Goal: Task Accomplishment & Management: Use online tool/utility

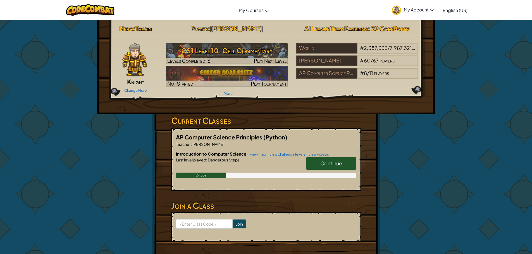
click at [338, 166] on span "Continue" at bounding box center [331, 163] width 22 height 6
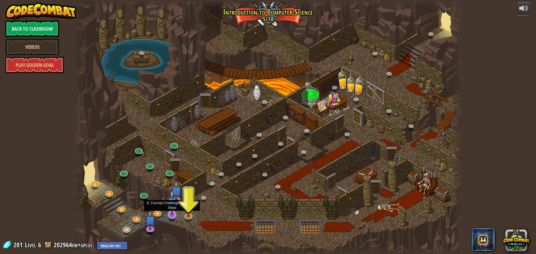
click at [173, 209] on img at bounding box center [171, 203] width 11 height 26
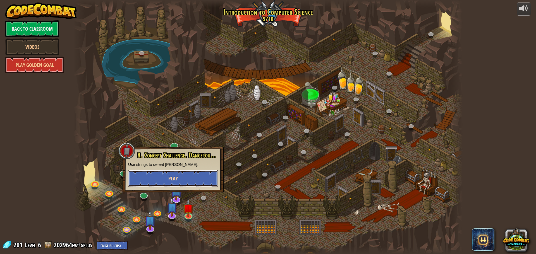
click at [175, 177] on span "Play" at bounding box center [172, 178] width 9 height 7
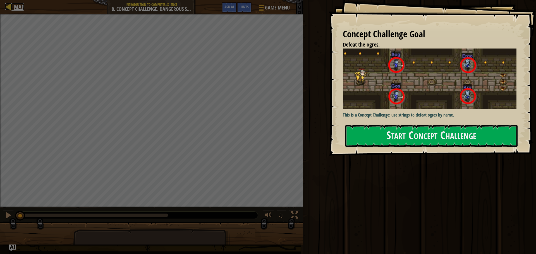
click at [11, 7] on div at bounding box center [8, 6] width 7 height 7
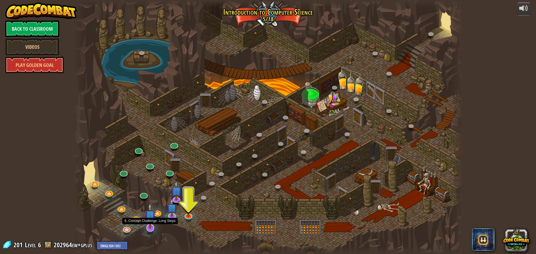
click at [149, 226] on img at bounding box center [150, 216] width 11 height 26
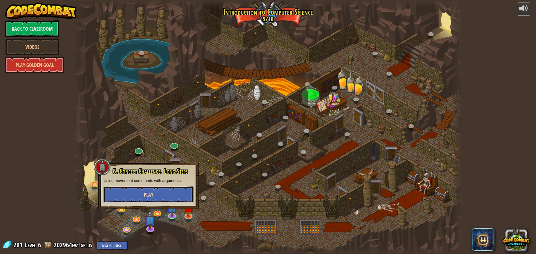
click at [144, 198] on span "Play" at bounding box center [148, 195] width 9 height 7
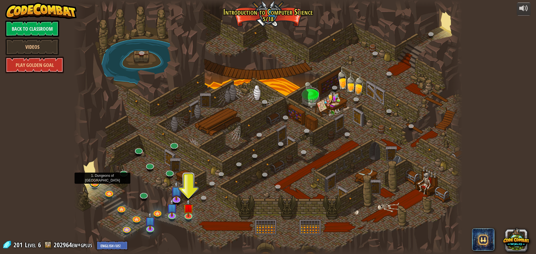
click at [97, 186] on link at bounding box center [94, 182] width 11 height 11
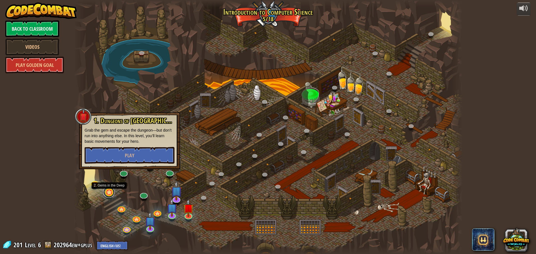
click at [109, 192] on link at bounding box center [108, 192] width 11 height 11
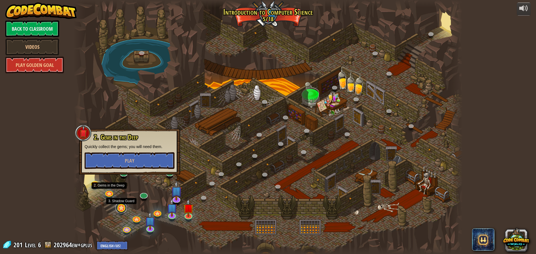
click at [120, 207] on link at bounding box center [121, 207] width 11 height 11
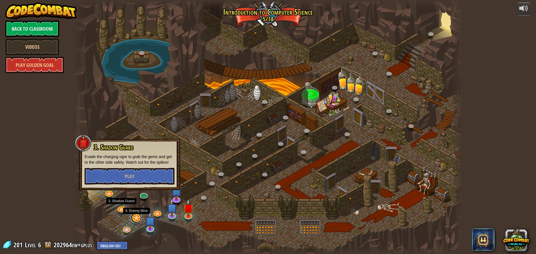
click at [137, 220] on link at bounding box center [136, 218] width 11 height 11
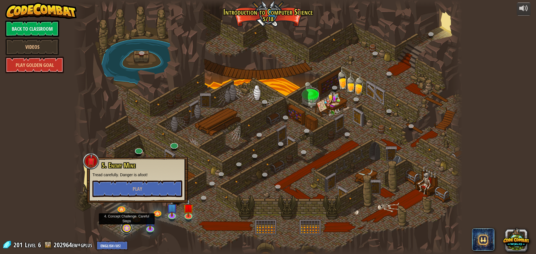
click at [127, 228] on link at bounding box center [126, 228] width 11 height 11
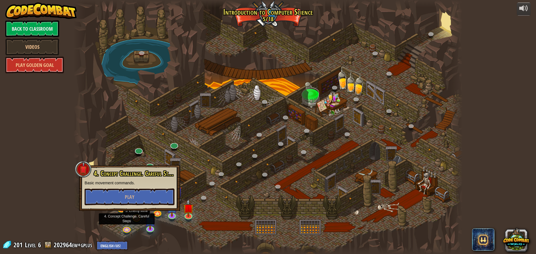
click at [137, 221] on link at bounding box center [136, 218] width 11 height 11
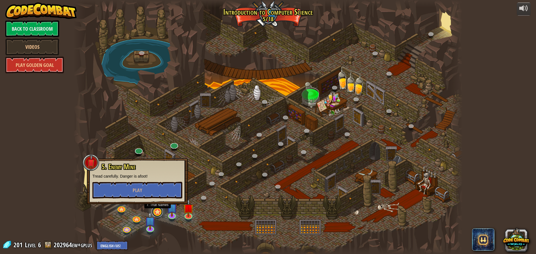
click at [160, 214] on link at bounding box center [157, 211] width 11 height 11
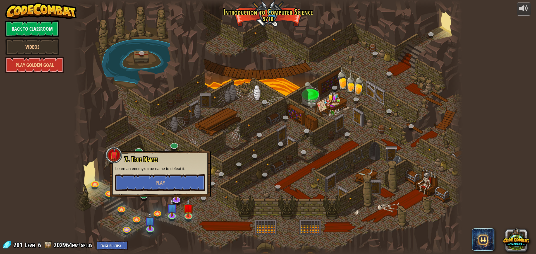
click at [206, 221] on div at bounding box center [267, 127] width 389 height 254
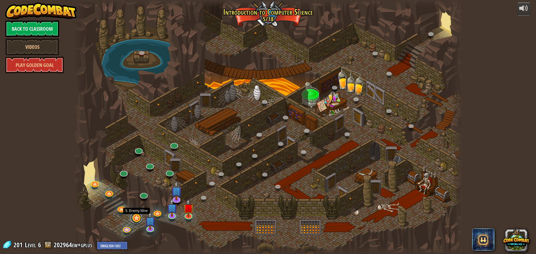
click at [137, 216] on link at bounding box center [136, 218] width 11 height 11
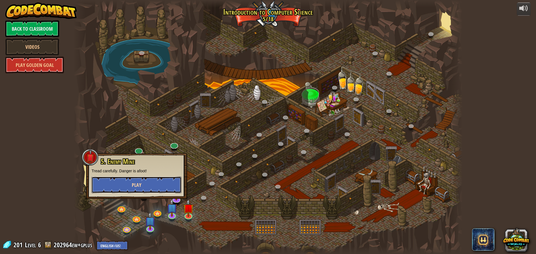
click at [136, 189] on button "Play" at bounding box center [137, 185] width 90 height 17
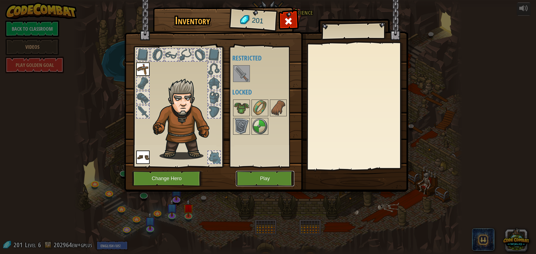
click at [252, 179] on button "Play" at bounding box center [265, 178] width 58 height 15
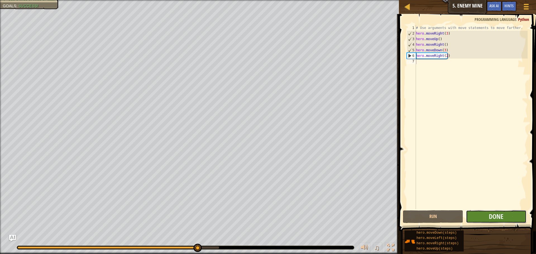
click at [505, 217] on button "Done" at bounding box center [496, 217] width 60 height 13
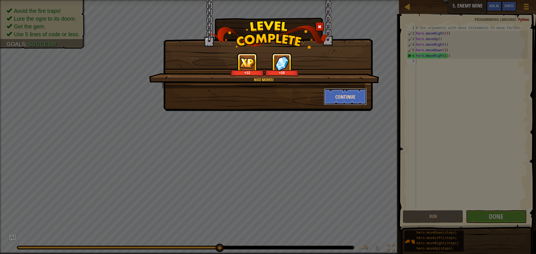
click at [341, 98] on button "Continue" at bounding box center [345, 97] width 43 height 17
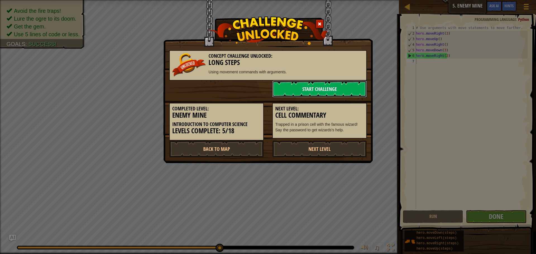
click at [335, 87] on link "Start Challenge" at bounding box center [319, 89] width 95 height 17
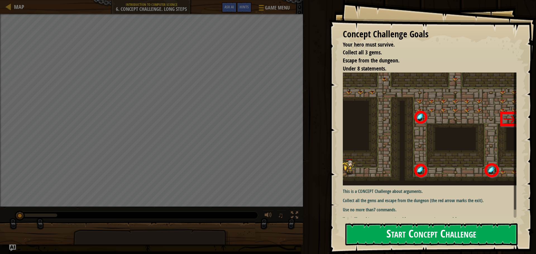
click at [380, 233] on button "Start Concept Challenge" at bounding box center [431, 235] width 172 height 22
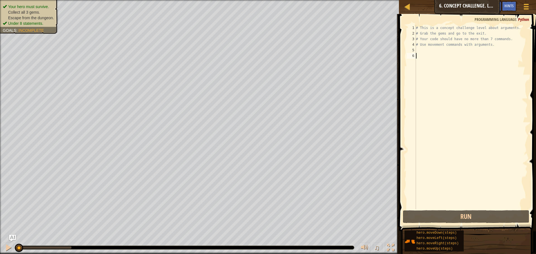
scroll to position [3, 0]
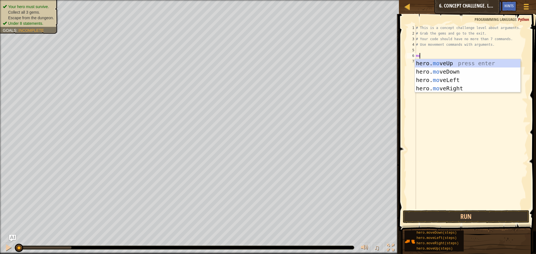
type textarea "m"
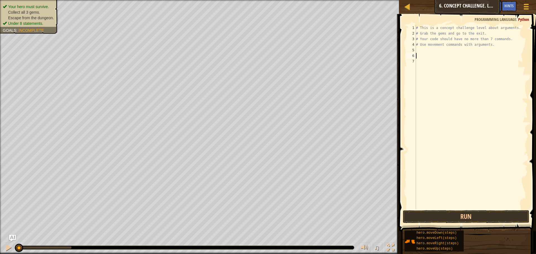
click at [427, 51] on div "# This is a concept challenge level about arguments. # Grab the gems and go to …" at bounding box center [471, 122] width 113 height 195
type textarea "m"
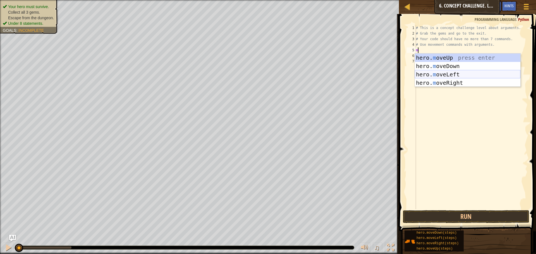
click at [447, 78] on div "hero. m oveUp press enter hero. m oveDown press enter hero. m oveLeft press ent…" at bounding box center [468, 79] width 106 height 50
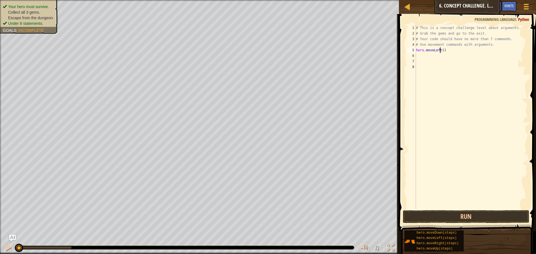
click at [441, 52] on div "# This is a concept challenge level about arguments. # Grab the gems and go to …" at bounding box center [471, 122] width 113 height 195
type textarea "hero.moveRight()"
click at [447, 84] on div "# This is a concept challenge level about arguments. # Grab the gems and go to …" at bounding box center [471, 122] width 113 height 195
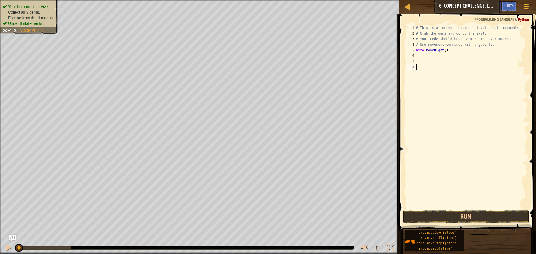
click at [433, 55] on div "# This is a concept challenge level about arguments. # Grab the gems and go to …" at bounding box center [471, 122] width 113 height 195
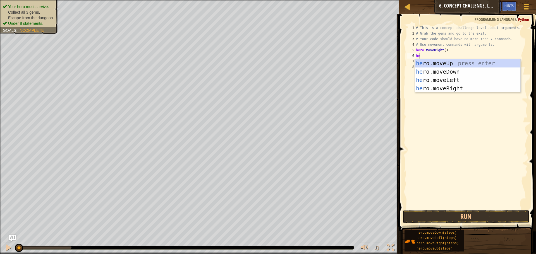
type textarea "her"
click at [448, 65] on div "her o.moveUp press enter her o.moveDown press enter her o.moveLeft press enter …" at bounding box center [468, 84] width 106 height 50
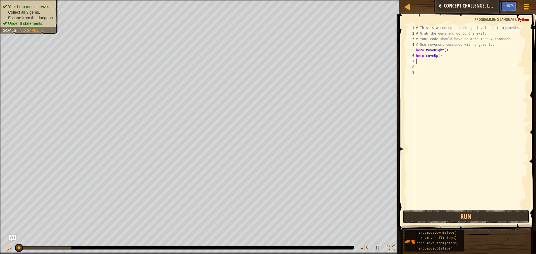
scroll to position [3, 0]
click at [437, 55] on div "# This is a concept challenge level about arguments. # Grab the gems and go to …" at bounding box center [471, 122] width 113 height 195
click at [436, 57] on div "# This is a concept challenge level about arguments. # Grab the gems and go to …" at bounding box center [471, 122] width 113 height 195
click at [438, 55] on div "# This is a concept challenge level about arguments. # Grab the gems and go to …" at bounding box center [471, 122] width 113 height 195
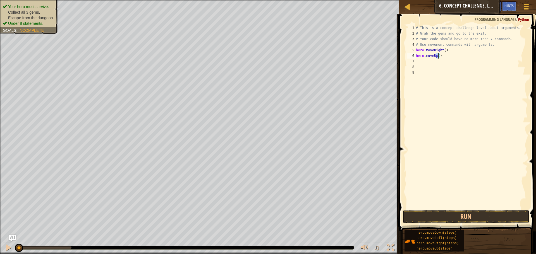
click at [439, 57] on div "# This is a concept challenge level about arguments. # Grab the gems and go to …" at bounding box center [471, 117] width 113 height 184
type textarea "hero.moveUp(3)"
click at [424, 60] on div "# This is a concept challenge level about arguments. # Grab the gems and go to …" at bounding box center [471, 122] width 113 height 195
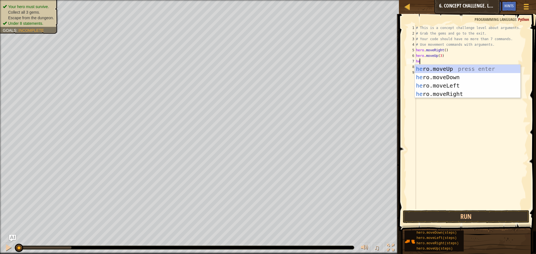
type textarea "her"
click at [438, 94] on div "her o.moveUp press enter her o.moveDown press enter her o.moveLeft press enter …" at bounding box center [468, 90] width 106 height 50
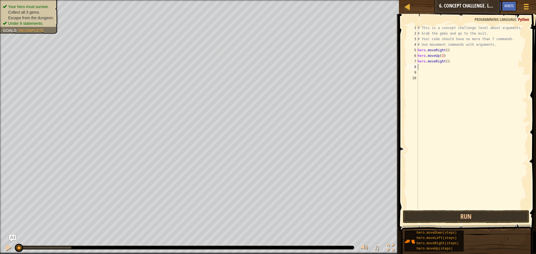
scroll to position [3, 0]
click at [445, 61] on div "# This is a concept challenge level about arguments. # Grab the gems and go to …" at bounding box center [472, 122] width 111 height 195
type textarea "hero.moveRight(2)"
click at [426, 66] on div "# This is a concept challenge level about arguments. # Grab the gems and go to …" at bounding box center [472, 122] width 111 height 195
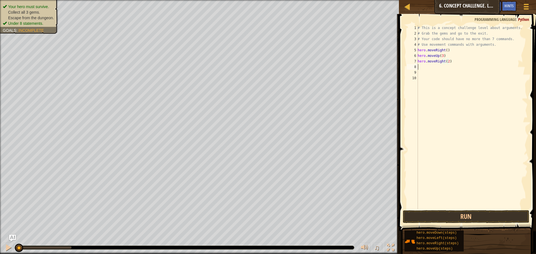
scroll to position [3, 0]
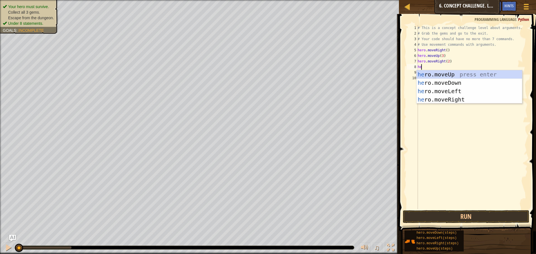
type textarea "her"
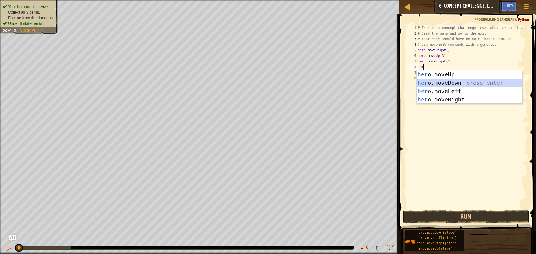
click at [462, 82] on div "her o.moveUp press enter her o.moveDown press enter her o.moveLeft press enter …" at bounding box center [470, 95] width 106 height 50
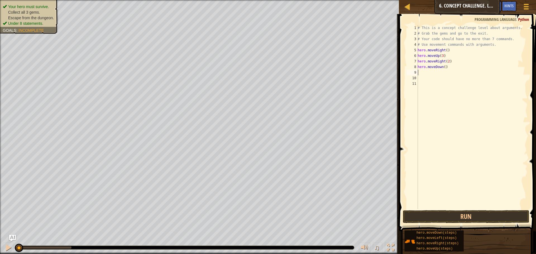
click at [443, 68] on div "# This is a concept challenge level about arguments. # Grab the gems and go to …" at bounding box center [472, 122] width 111 height 195
type textarea "hero.moveDown(3)"
click at [430, 73] on div "# This is a concept challenge level about arguments. # Grab the gems and go to …" at bounding box center [472, 122] width 111 height 195
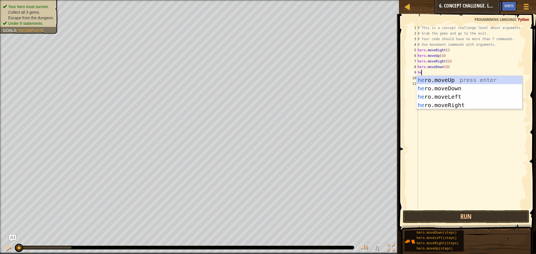
type textarea "her"
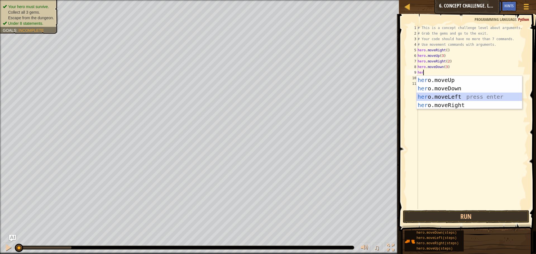
click at [437, 99] on div "her o.moveUp press enter her o.moveDown press enter her o.moveLeft press enter …" at bounding box center [470, 101] width 106 height 50
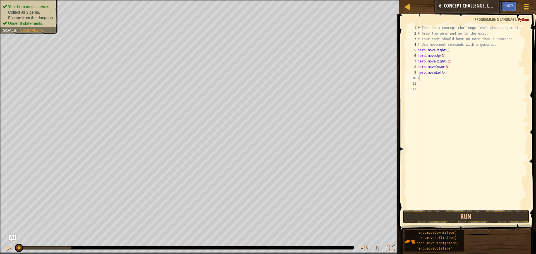
type textarea "1"
click at [443, 73] on div "# This is a concept challenge level about arguments. # Grab the gems and go to …" at bounding box center [472, 122] width 111 height 195
type textarea "hero.moveLeft(1)"
click at [421, 77] on div "# This is a concept challenge level about arguments. # Grab the gems and go to …" at bounding box center [472, 122] width 111 height 195
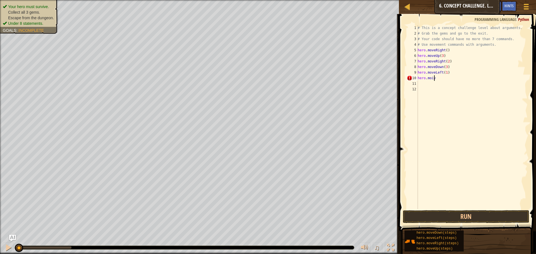
scroll to position [3, 1]
type textarea "hero.mov"
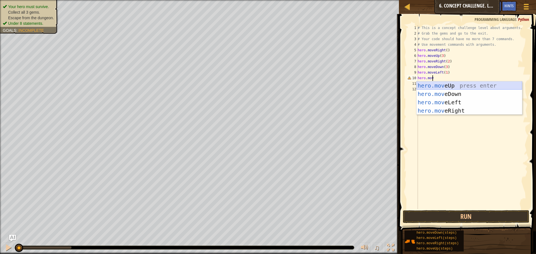
click at [443, 84] on div "hero.mov eUp press enter hero.mov eDown press enter hero.mov eLeft press enter …" at bounding box center [470, 107] width 106 height 50
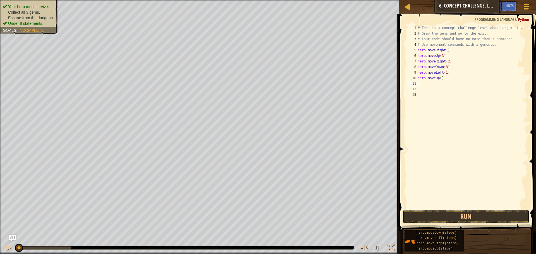
scroll to position [3, 0]
click at [440, 79] on div "# This is a concept challenge level about arguments. # Grab the gems and go to …" at bounding box center [472, 122] width 111 height 195
type textarea "hero.moveUp(2)"
click at [423, 83] on div "# This is a concept challenge level about arguments. # Grab the gems and go to …" at bounding box center [472, 122] width 111 height 195
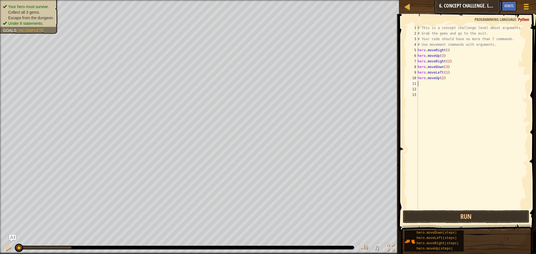
scroll to position [3, 0]
type textarea "h"
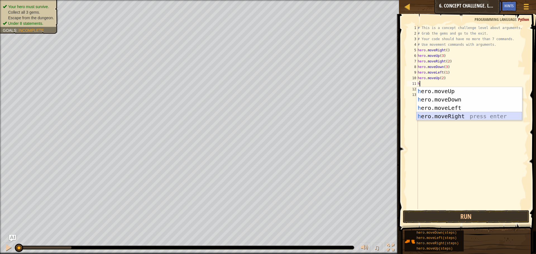
click at [452, 115] on div "h ero.moveUp press enter h ero.moveDown press enter h ero.moveLeft press enter …" at bounding box center [470, 112] width 106 height 50
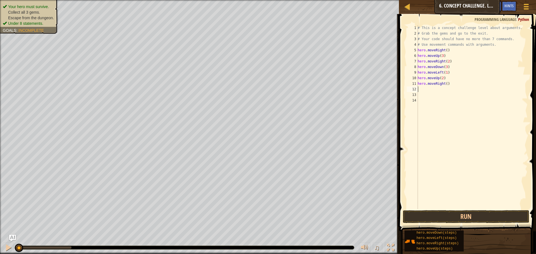
click at [445, 84] on div "# This is a concept challenge level about arguments. # Grab the gems and go to …" at bounding box center [472, 122] width 111 height 195
click at [456, 214] on button "Run" at bounding box center [466, 217] width 127 height 13
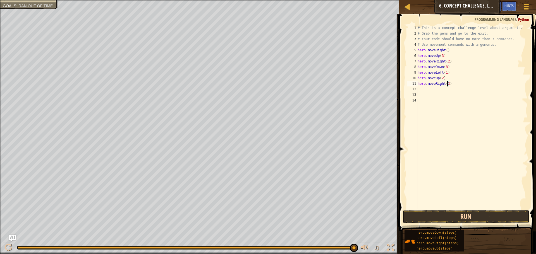
type textarea "hero.moveRight(3)"
click at [466, 212] on button "Run" at bounding box center [466, 217] width 127 height 13
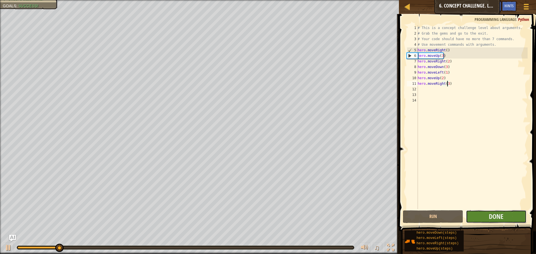
click at [488, 216] on button "Done" at bounding box center [496, 217] width 60 height 13
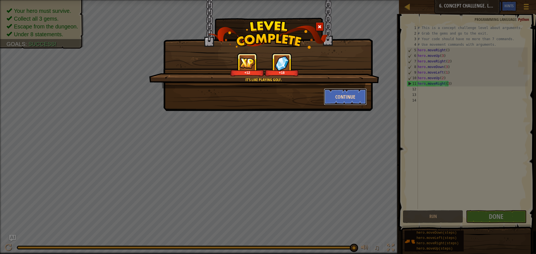
click at [349, 100] on button "Continue" at bounding box center [345, 97] width 43 height 17
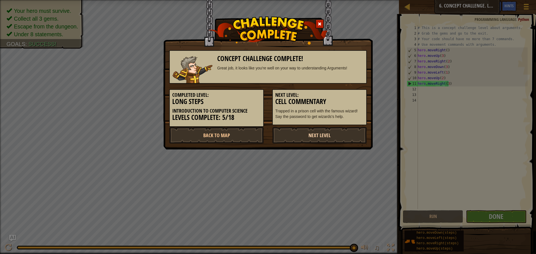
click at [314, 136] on link "Next Level" at bounding box center [319, 135] width 95 height 17
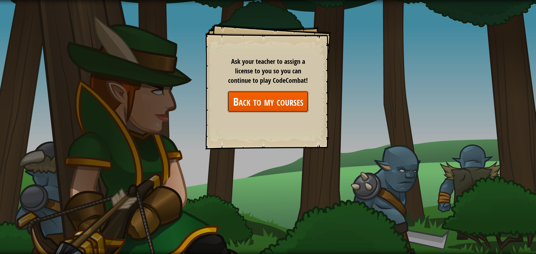
click at [285, 104] on link "Back to my courses" at bounding box center [268, 102] width 81 height 22
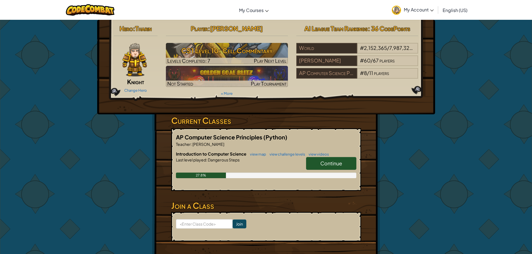
click at [259, 138] on span "AP Computer Science Principles" at bounding box center [219, 137] width 87 height 7
click at [323, 164] on span "Continue" at bounding box center [331, 163] width 22 height 6
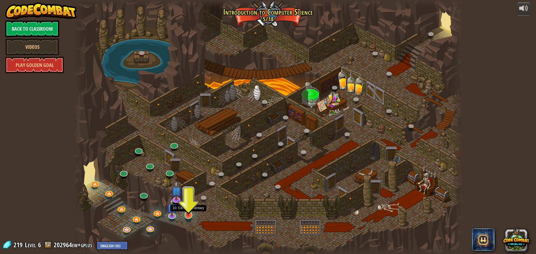
click at [187, 212] on img at bounding box center [188, 204] width 10 height 24
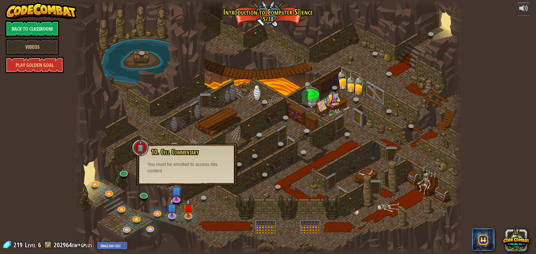
click at [209, 213] on div at bounding box center [267, 127] width 389 height 254
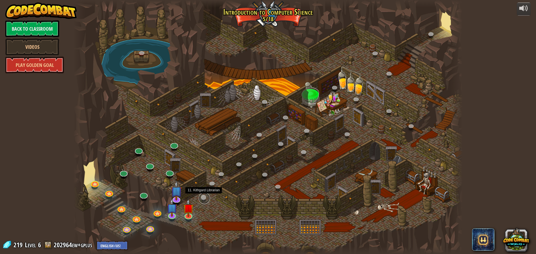
click at [202, 199] on link at bounding box center [204, 198] width 11 height 11
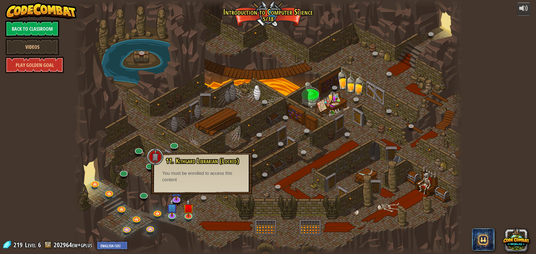
click at [208, 216] on div at bounding box center [267, 127] width 389 height 254
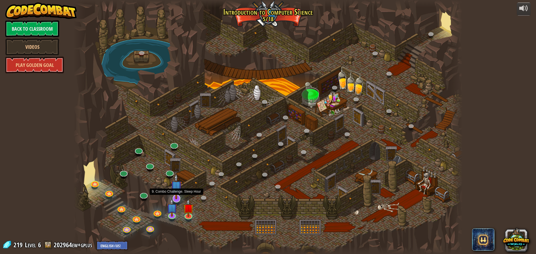
click at [173, 193] on img at bounding box center [176, 187] width 11 height 26
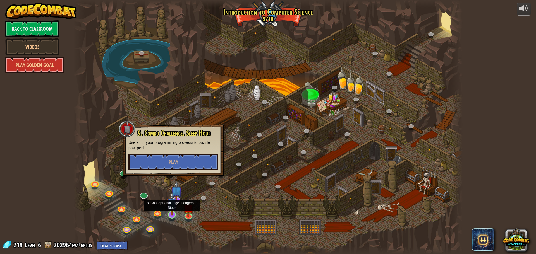
click at [172, 212] on img at bounding box center [172, 204] width 10 height 24
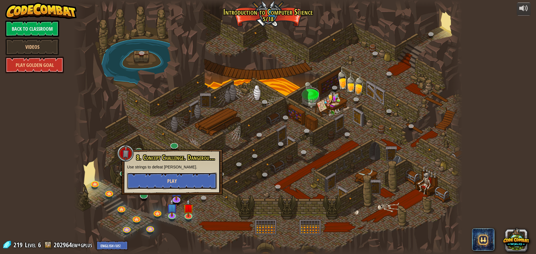
click at [176, 182] on span "Play" at bounding box center [171, 181] width 9 height 7
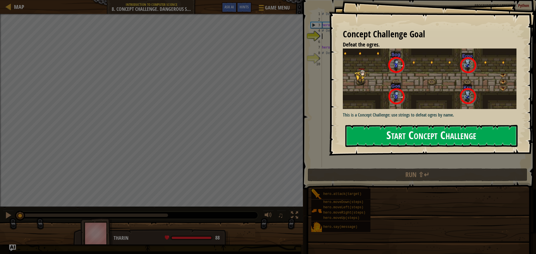
click at [392, 129] on button "Start Concept Challenge" at bounding box center [431, 136] width 172 height 22
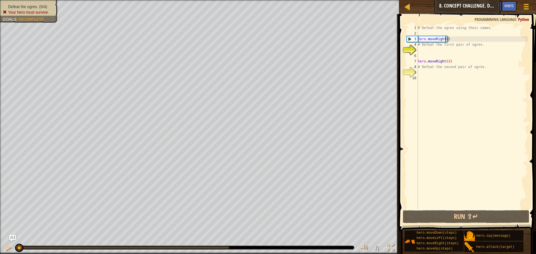
click at [446, 38] on div "# Defeat the ogres using their names. hero . moveRight ( ) # Defeat the first p…" at bounding box center [472, 122] width 111 height 195
type textarea "hero.moveRight()"
click at [424, 52] on div "# Defeat the ogres using their names. hero . moveRight ( ) # Defeat the first p…" at bounding box center [472, 122] width 111 height 195
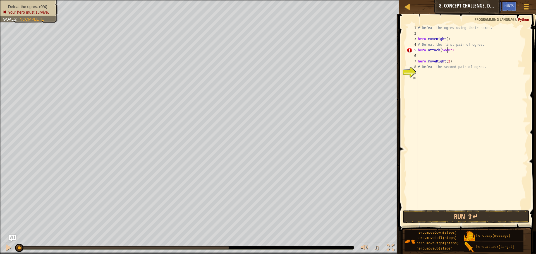
scroll to position [3, 2]
click at [480, 68] on div "# Defeat the ogres using their names. hero . moveRight ( ) # Defeat the first p…" at bounding box center [472, 122] width 111 height 195
click at [451, 51] on div "# Defeat the ogres using their names. hero . moveRight ( ) # Defeat the first p…" at bounding box center [472, 122] width 111 height 195
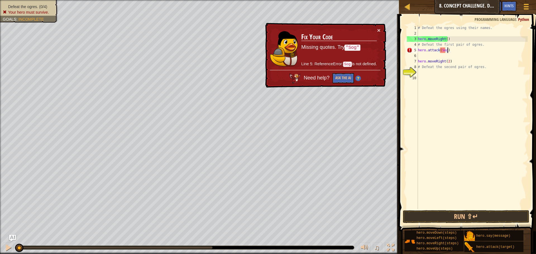
click at [447, 49] on div "# Defeat the ogres using their names. hero . moveRight ( ) # Defeat the first p…" at bounding box center [472, 122] width 111 height 195
click at [447, 50] on div "# Defeat the ogres using their names. hero . moveRight ( ) # Defeat the first p…" at bounding box center [472, 122] width 111 height 195
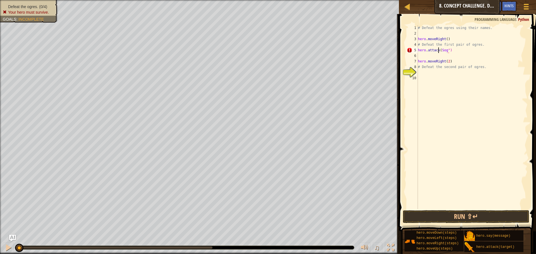
drag, startPoint x: 439, startPoint y: 49, endPoint x: 442, endPoint y: 47, distance: 3.6
click at [440, 49] on div "# Defeat the ogres using their names. hero . moveRight ( ) # Defeat the first p…" at bounding box center [472, 122] width 111 height 195
click at [439, 51] on div "# Defeat the ogres using their names. hero . moveRight ( ) # Defeat the first p…" at bounding box center [472, 122] width 111 height 195
click at [453, 51] on div "# Defeat the ogres using their names. hero . moveRight ( ) # Defeat the first p…" at bounding box center [472, 122] width 111 height 195
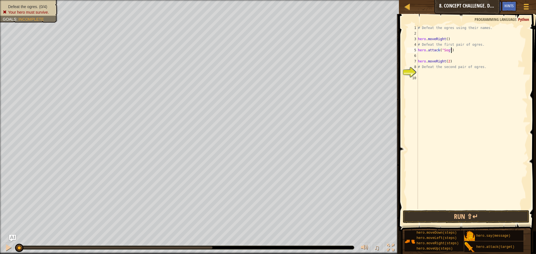
click at [434, 64] on div "# Defeat the ogres using their names. hero . moveRight ( ) # Defeat the first p…" at bounding box center [472, 122] width 111 height 195
type textarea "hero.moveRight(2)"
click at [433, 59] on div "# Defeat the ogres using their names. hero . moveRight ( ) # Defeat the first p…" at bounding box center [472, 122] width 111 height 195
click at [431, 56] on div "# Defeat the ogres using their names. hero . moveRight ( ) # Defeat the first p…" at bounding box center [472, 122] width 111 height 195
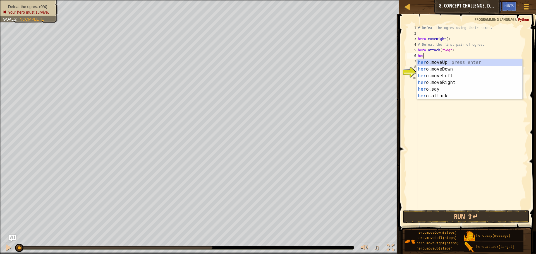
scroll to position [3, 0]
click at [446, 96] on div "her o.moveUp press enter her o.moveDown press enter her o.moveLeft press enter …" at bounding box center [470, 86] width 106 height 54
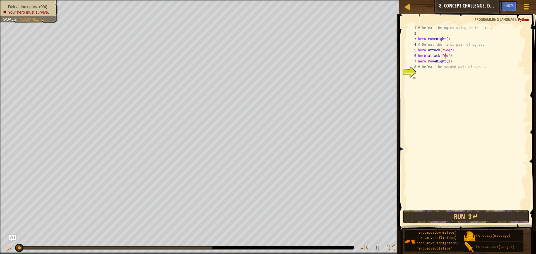
type textarea "hero.attack("Gos")"
click at [428, 73] on div "# Defeat the ogres using their names. hero . moveRight ( ) # Defeat the first p…" at bounding box center [472, 122] width 111 height 195
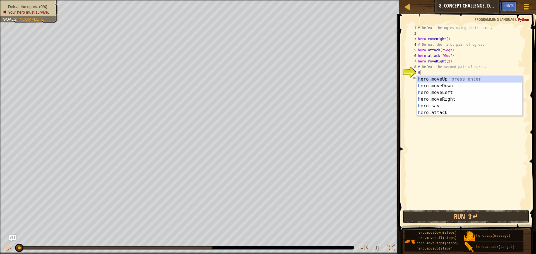
type textarea "HEr"
click at [446, 98] on div "her o.moveUp press enter her o.moveDown press enter her o.moveLeft press enter …" at bounding box center [470, 103] width 106 height 54
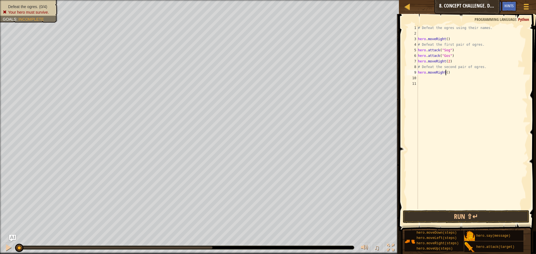
click at [446, 72] on div "# Defeat the ogres using their names. hero . moveRight ( ) # Defeat the first p…" at bounding box center [472, 122] width 111 height 195
type textarea "hero.moveRight(2)"
click at [435, 80] on div "# Defeat the ogres using their names. hero . moveRight ( ) # Defeat the first p…" at bounding box center [472, 122] width 111 height 195
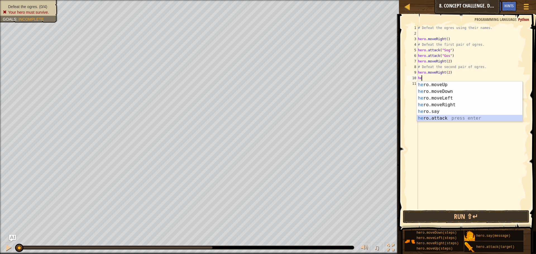
click at [431, 121] on div "he ro.moveUp press enter he ro.moveDown press enter he ro.moveLeft press enter …" at bounding box center [470, 109] width 106 height 54
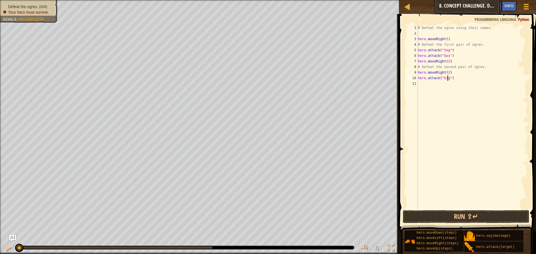
scroll to position [3, 3]
type textarea "hero.attack("Ergo")"
click at [431, 86] on div "# Defeat the ogres using their names. hero . moveRight ( ) # Defeat the first p…" at bounding box center [472, 122] width 111 height 195
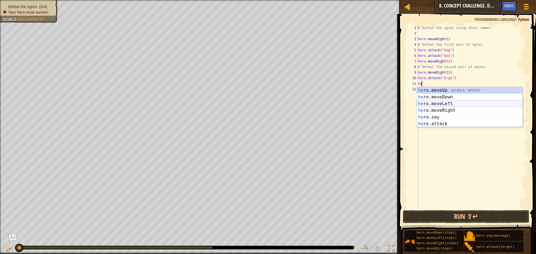
scroll to position [3, 0]
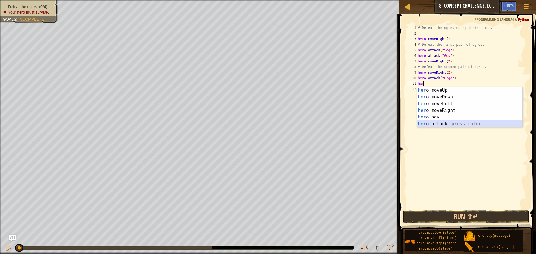
click at [445, 123] on div "her o.moveUp press enter her o.moveDown press enter her o.moveLeft press enter …" at bounding box center [470, 114] width 106 height 54
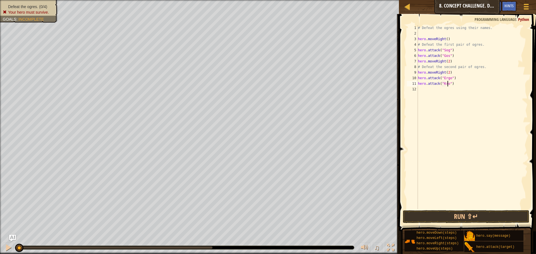
scroll to position [3, 3]
click at [465, 216] on button "Run ⇧↵" at bounding box center [466, 217] width 127 height 13
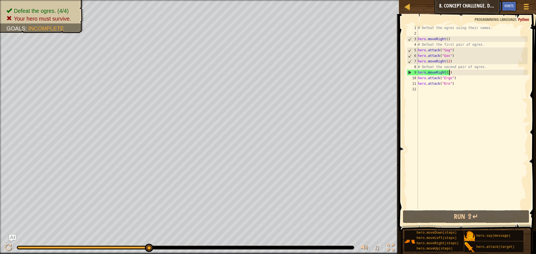
click at [454, 71] on div "# Defeat the ogres using their names. hero . moveRight ( ) # Defeat the first p…" at bounding box center [472, 122] width 111 height 195
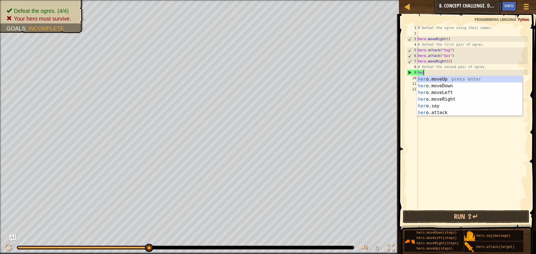
scroll to position [3, 0]
type textarea "h"
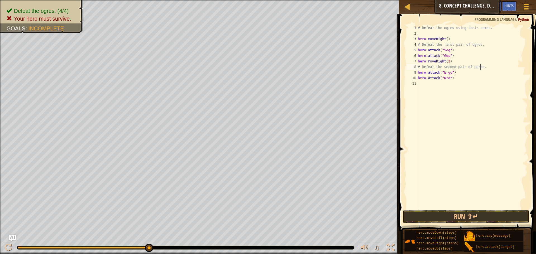
click at [449, 55] on div "# Defeat the ogres using their names. hero . moveRight ( ) # Defeat the first p…" at bounding box center [472, 122] width 111 height 195
type textarea "hero.attack("Gos")"
click at [474, 211] on button "Run ⇧↵" at bounding box center [466, 217] width 127 height 13
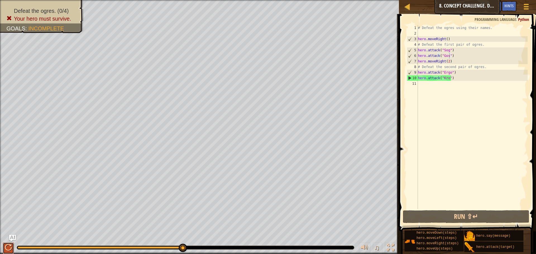
click at [8, 249] on div at bounding box center [8, 247] width 7 height 7
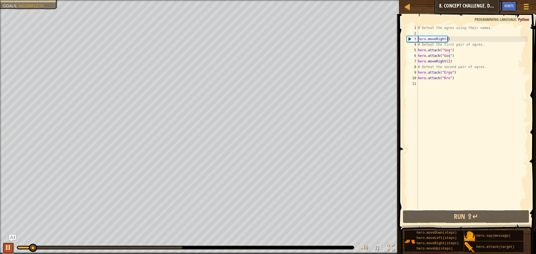
click at [8, 247] on div at bounding box center [8, 247] width 7 height 7
click at [456, 54] on div "# Defeat the ogres using their names. hero . moveRight ( ) # Defeat the first p…" at bounding box center [472, 122] width 111 height 195
click at [410, 7] on div at bounding box center [407, 6] width 7 height 7
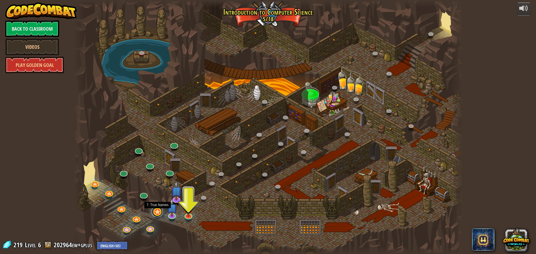
click at [159, 211] on link at bounding box center [157, 211] width 11 height 11
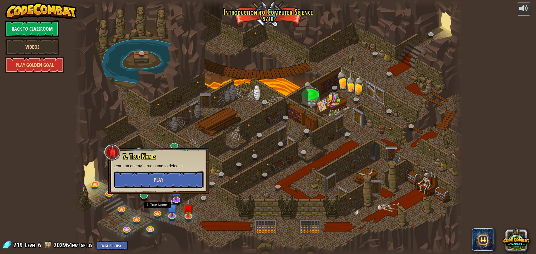
click at [168, 184] on button "Play" at bounding box center [159, 180] width 90 height 17
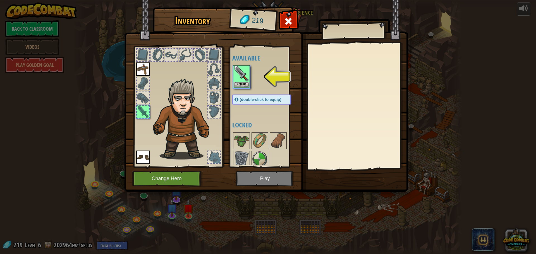
click at [264, 182] on img at bounding box center [266, 90] width 284 height 203
click at [236, 85] on button "Equip" at bounding box center [242, 85] width 16 height 6
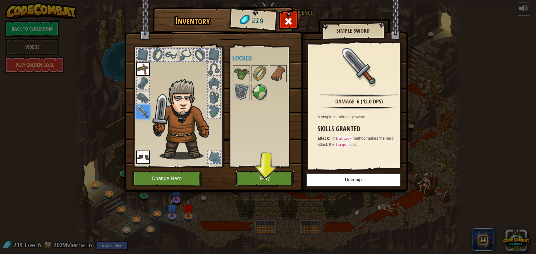
click at [261, 182] on button "Play" at bounding box center [265, 178] width 58 height 15
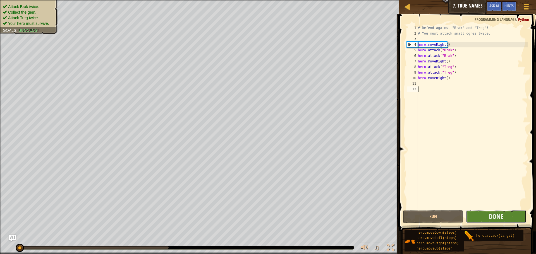
click at [508, 214] on button "Done" at bounding box center [496, 217] width 60 height 13
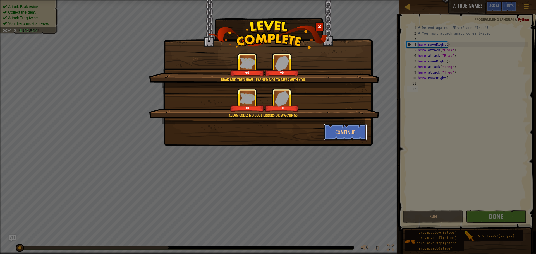
drag, startPoint x: 345, startPoint y: 134, endPoint x: 440, endPoint y: 185, distance: 108.0
click at [344, 135] on button "Continue" at bounding box center [345, 132] width 43 height 17
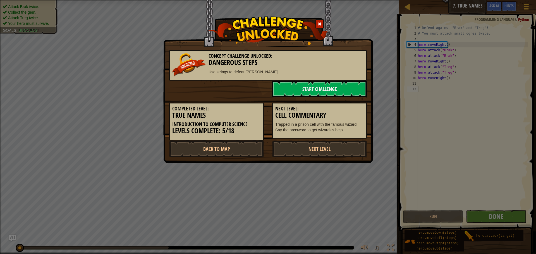
click at [243, 188] on div "Concept Challenge Unlocked: Dangerous Steps Use strings to defeat [PERSON_NAME]…" at bounding box center [268, 127] width 536 height 254
drag, startPoint x: 368, startPoint y: 195, endPoint x: 401, endPoint y: 161, distance: 46.8
click at [368, 195] on div "Concept Challenge Unlocked: Dangerous Steps Use strings to defeat [PERSON_NAME]…" at bounding box center [268, 127] width 536 height 254
click at [299, 87] on link "Start Challenge" at bounding box center [319, 89] width 95 height 17
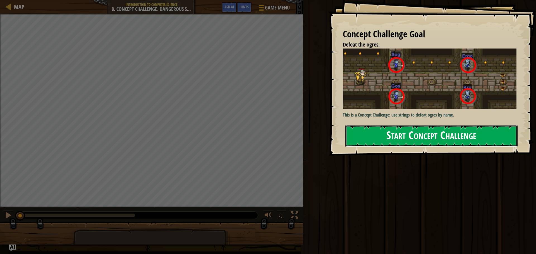
click at [416, 142] on button "Start Concept Challenge" at bounding box center [431, 136] width 172 height 22
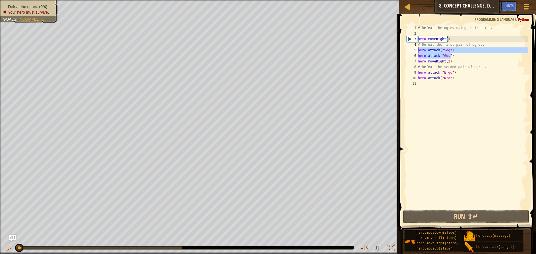
drag, startPoint x: 454, startPoint y: 54, endPoint x: 416, endPoint y: 49, distance: 38.1
click at [416, 49] on div "1 2 3 4 5 6 7 8 9 10 11 # Defeat the ogres using their names. hero . moveRight …" at bounding box center [467, 117] width 122 height 184
click at [463, 56] on div "# Defeat the ogres using their names. hero . moveRight ( ) # Defeat the first p…" at bounding box center [472, 117] width 111 height 184
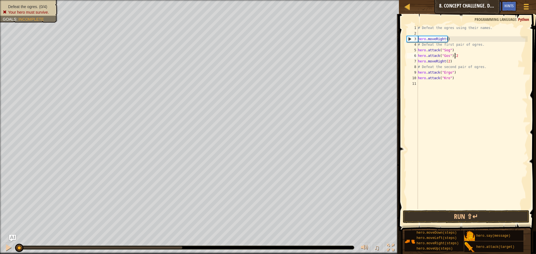
scroll to position [3, 3]
click at [454, 50] on div "# Defeat the ogres using their names. hero . moveRight ( ) # Defeat the first p…" at bounding box center [472, 122] width 111 height 195
click at [442, 217] on button "Run ⇧↵" at bounding box center [466, 217] width 127 height 13
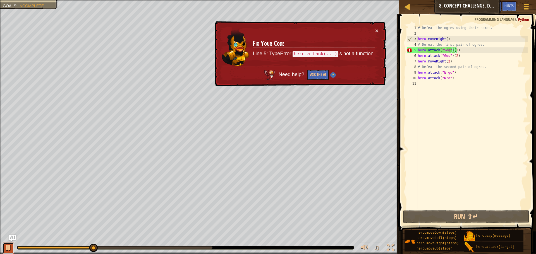
click at [6, 251] on div at bounding box center [8, 247] width 7 height 7
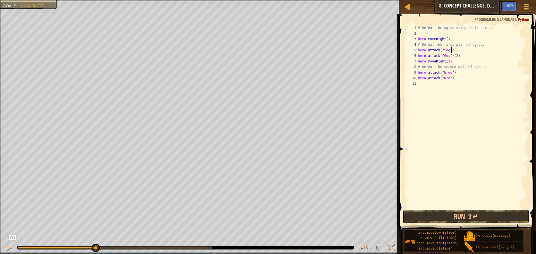
click at [470, 58] on div "# Defeat the ogres using their names. hero . moveRight ( ) # Defeat the first p…" at bounding box center [472, 122] width 111 height 195
drag, startPoint x: 457, startPoint y: 58, endPoint x: 418, endPoint y: 49, distance: 40.3
click at [418, 49] on div "hero.attack("Gos") 1 2 3 4 5 6 7 8 9 10 11 # Defeat the ogres using their names…" at bounding box center [467, 117] width 122 height 184
click at [456, 58] on div "# Defeat the ogres using their names. hero . moveRight ( ) # Defeat the first p…" at bounding box center [472, 117] width 111 height 184
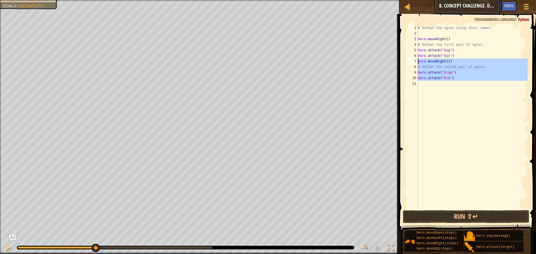
drag, startPoint x: 453, startPoint y: 74, endPoint x: 418, endPoint y: 61, distance: 36.8
click at [418, 61] on div "# Defeat the ogres using their names. hero . moveRight ( ) # Defeat the first p…" at bounding box center [472, 122] width 111 height 195
type textarea "hero.moveRight(2) # Defeat the second pair of ogres."
paste textarea
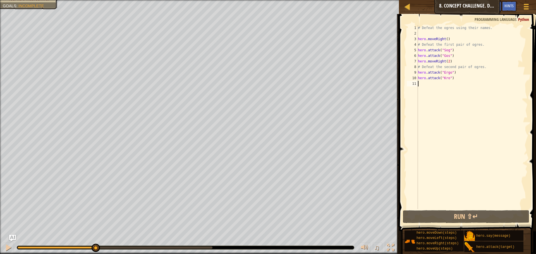
scroll to position [3, 0]
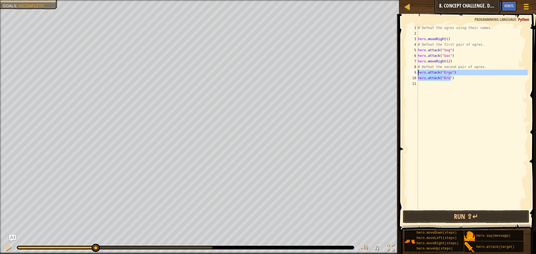
drag, startPoint x: 452, startPoint y: 82, endPoint x: 413, endPoint y: 73, distance: 39.9
click at [413, 73] on div "1 2 3 4 5 6 7 8 9 10 11 # Defeat the ogres using their names. hero . moveRight …" at bounding box center [467, 117] width 122 height 184
type textarea "hero.attack("Ergo") hero.attack("Kro")"
type textarea "# Defeat the second pair of ogr"
click at [485, 77] on div "# Defeat the ogres using their names. hero . moveRight ( ) # Defeat the first p…" at bounding box center [472, 117] width 111 height 184
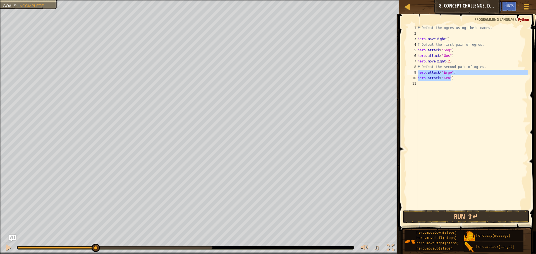
drag, startPoint x: 461, startPoint y: 79, endPoint x: 419, endPoint y: 68, distance: 43.8
click at [418, 73] on div "hero.attack("Kro") 1 2 3 4 5 6 7 8 9 10 11 # Defeat the ogres using their names…" at bounding box center [467, 117] width 122 height 184
type textarea "hero.attack("Ergo") hero.attack("Kro")"
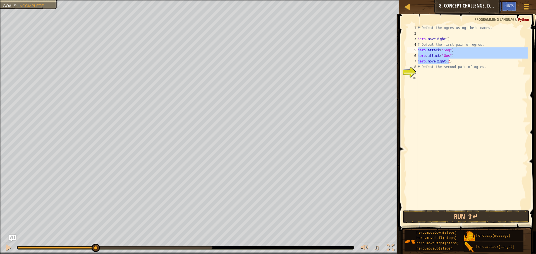
drag, startPoint x: 457, startPoint y: 60, endPoint x: 417, endPoint y: 51, distance: 41.5
click at [417, 51] on div "1 2 3 4 5 6 7 8 9 10 # Defeat the ogres using their names. hero . moveRight ( )…" at bounding box center [467, 117] width 122 height 184
type textarea "hero.attack("Sog") hero.attack("Gos")"
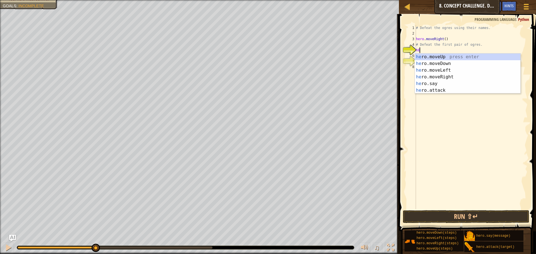
scroll to position [3, 0]
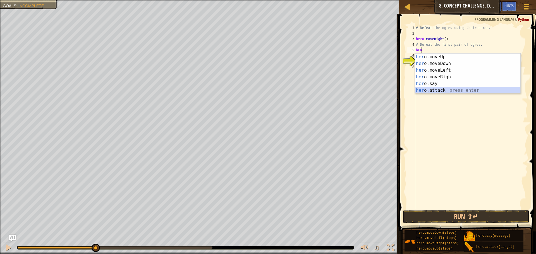
click at [439, 89] on div "her o.moveUp press enter her o.moveDown press enter her o.moveLeft press enter …" at bounding box center [468, 81] width 106 height 54
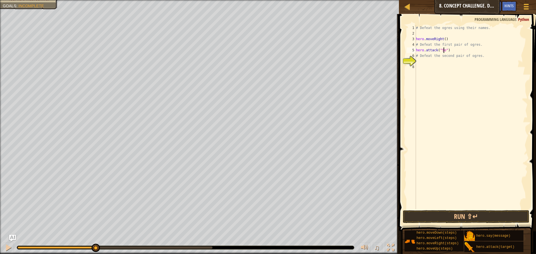
scroll to position [3, 3]
drag, startPoint x: 456, startPoint y: 51, endPoint x: 416, endPoint y: 50, distance: 39.1
click at [416, 50] on div "# Defeat the ogres using their names. hero . moveRight ( ) # Defeat the first p…" at bounding box center [471, 122] width 113 height 195
drag, startPoint x: 464, startPoint y: 56, endPoint x: 415, endPoint y: 56, distance: 49.2
click at [415, 56] on div "hero.attack("Sog") 1 2 3 4 5 6 7 8 # Defeat the ogres using their names. hero .…" at bounding box center [467, 117] width 122 height 184
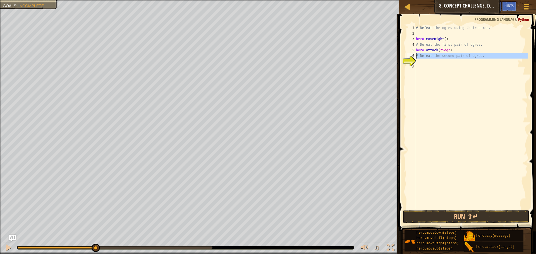
type textarea "# Defeat the second pair of ogres."
paste textarea "hero.attack("Sog")"
type textarea "hero.attack("Sog")"
paste textarea "hero.attack("Sog")"
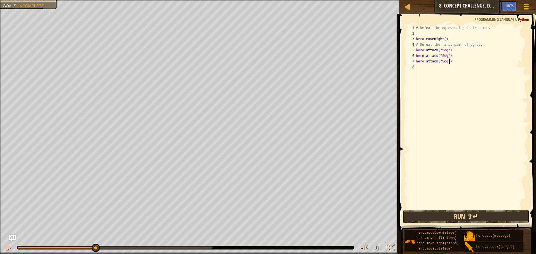
type textarea "hero.attack("Sog")"
click at [417, 217] on button "Run ⇧↵" at bounding box center [466, 217] width 127 height 13
click at [442, 214] on button "Run ⇧↵" at bounding box center [466, 217] width 127 height 13
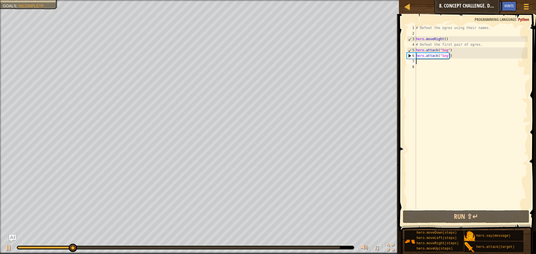
click at [434, 69] on div "# Defeat the ogres using their names. hero . moveRight ( ) # Defeat the first p…" at bounding box center [471, 122] width 113 height 195
click at [431, 66] on div "# Defeat the ogres using their names. hero . moveRight ( ) # Defeat the first p…" at bounding box center [471, 122] width 113 height 195
click at [430, 63] on div "# Defeat the ogres using their names. hero . moveRight ( ) # Defeat the first p…" at bounding box center [471, 122] width 113 height 195
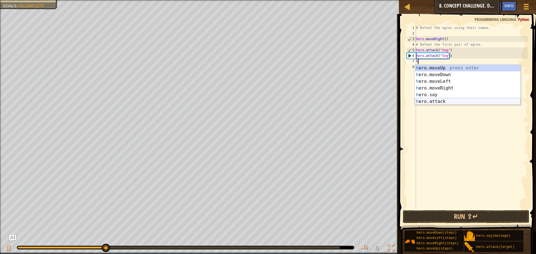
click at [434, 104] on div "h ero.moveUp press enter h ero.moveDown press enter h ero.moveLeft press enter …" at bounding box center [468, 92] width 106 height 54
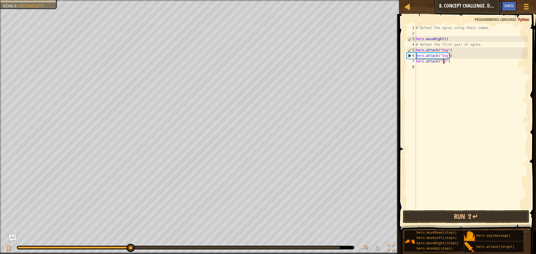
scroll to position [3, 3]
click at [471, 63] on div "# Defeat the ogres using their names. hero . moveRight ( ) # Defeat the first p…" at bounding box center [471, 122] width 113 height 195
drag, startPoint x: 457, startPoint y: 58, endPoint x: 416, endPoint y: 61, distance: 40.3
click at [416, 61] on div "# Defeat the ogres using their names. hero . moveRight ( ) # Defeat the first p…" at bounding box center [471, 122] width 113 height 195
type textarea "hero.attack("Gos")"
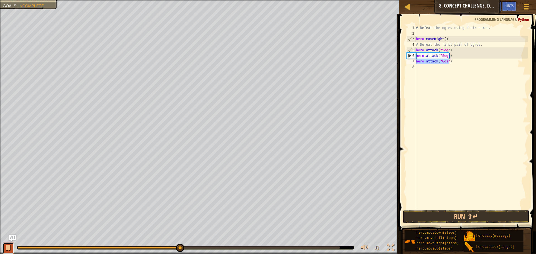
click at [5, 250] on div at bounding box center [8, 247] width 7 height 7
click at [428, 66] on div "# Defeat the ogres using their names. hero . moveRight ( ) # Defeat the first p…" at bounding box center [471, 122] width 113 height 195
paste textarea "hero.attack("Gos")"
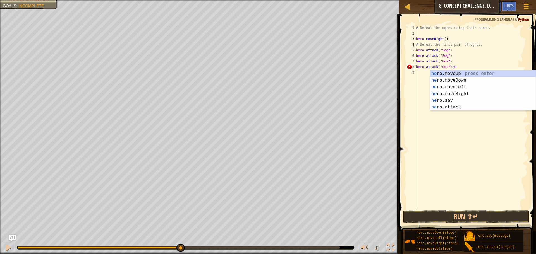
type textarea "hero.attack("Gos")"
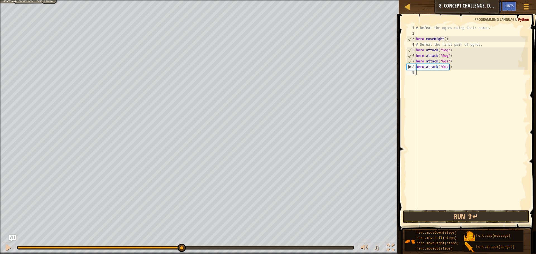
click at [417, 74] on div "# Defeat the ogres using their names. hero . moveRight ( ) # Defeat the first p…" at bounding box center [471, 122] width 113 height 195
type textarea "h"
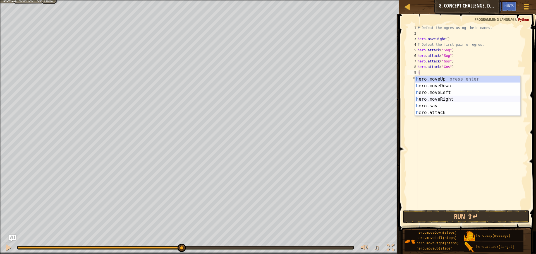
click at [434, 97] on div "h ero.moveUp press enter h ero.moveDown press enter h ero.moveLeft press enter …" at bounding box center [468, 103] width 106 height 54
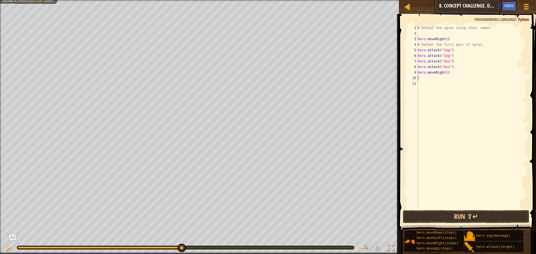
click at [443, 73] on div "# Defeat the ogres using their names. hero . moveRight ( ) # Defeat the first p…" at bounding box center [472, 122] width 111 height 195
click at [444, 73] on div "# Defeat the ogres using their names. hero . moveRight ( ) # Defeat the first p…" at bounding box center [472, 122] width 111 height 195
type textarea "hero.moveRight()"
click at [446, 72] on div "# Defeat the ogres using their names. hero . moveRight ( ) # Defeat the first p…" at bounding box center [472, 117] width 111 height 184
drag, startPoint x: 452, startPoint y: 73, endPoint x: 418, endPoint y: 72, distance: 33.5
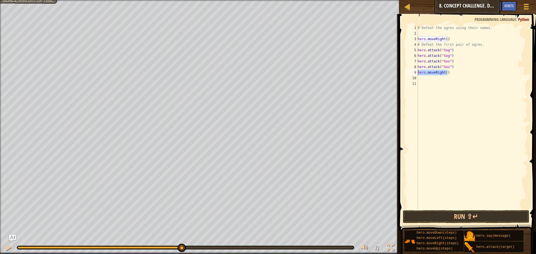
click at [418, 72] on div "# Defeat the ogres using their names. hero . moveRight ( ) # Defeat the first p…" at bounding box center [472, 122] width 111 height 195
click at [421, 76] on div "# Defeat the ogres using their names. hero . moveRight ( ) # Defeat the first p…" at bounding box center [472, 122] width 111 height 195
paste textarea "hero.moveRight()"
drag, startPoint x: 447, startPoint y: 72, endPoint x: 435, endPoint y: 73, distance: 11.3
click at [435, 73] on div "# Defeat the ogres using their names. hero . moveRight ( ) # Defeat the first p…" at bounding box center [472, 122] width 111 height 195
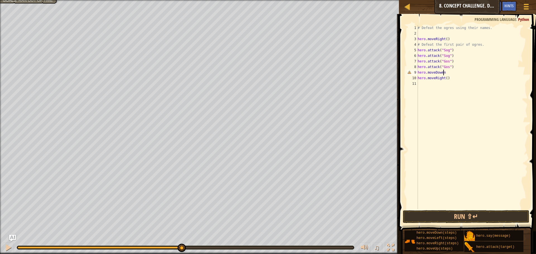
scroll to position [3, 2]
type textarea "hero.moveDown"
type textarea "h"
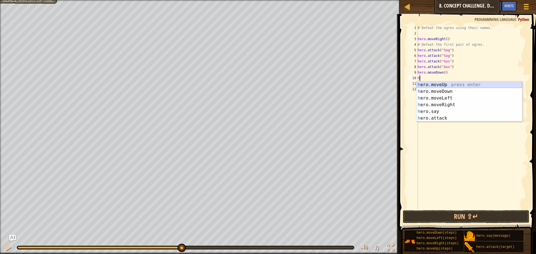
click at [442, 84] on div "h ero.moveUp press enter h ero.moveDown press enter h ero.moveLeft press enter …" at bounding box center [470, 109] width 106 height 54
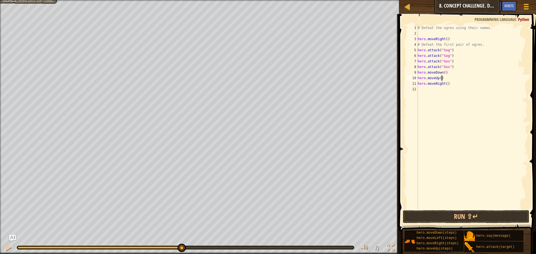
click at [445, 84] on div "# Defeat the ogres using their names. hero . moveRight ( ) # Defeat the first p…" at bounding box center [472, 122] width 111 height 195
type textarea "hero.moveRight(2)"
click at [429, 88] on div "# Defeat the ogres using their names. hero . moveRight ( ) # Defeat the first p…" at bounding box center [472, 122] width 111 height 195
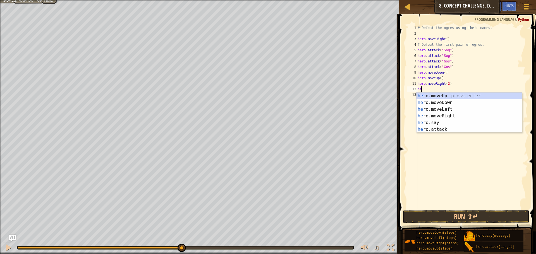
scroll to position [3, 0]
click at [438, 128] on div "her o.moveUp press enter her o.moveDown press enter her o.moveLeft press enter …" at bounding box center [470, 120] width 106 height 54
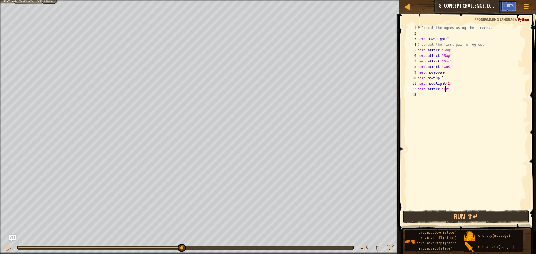
scroll to position [3, 3]
type textarea "hero.attack("Ergo")"
drag, startPoint x: 456, startPoint y: 90, endPoint x: 418, endPoint y: 89, distance: 38.5
click at [418, 89] on div "hero.attack("Ergo") 1 2 3 4 5 6 7 8 9 10 11 12 13 # Defeat the ogres using thei…" at bounding box center [467, 117] width 122 height 184
click at [435, 97] on div "# Defeat the ogres using their names. hero . moveRight ( ) # Defeat the first p…" at bounding box center [472, 122] width 111 height 195
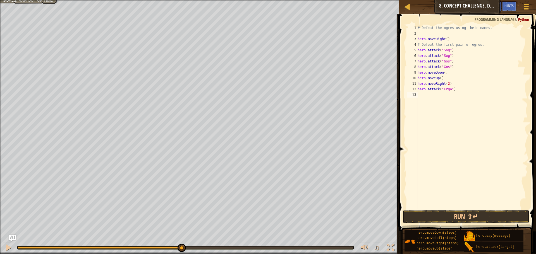
scroll to position [3, 0]
paste textarea "hero.attack("Ergo")"
type textarea "hero.attack("Ergo")"
click at [421, 96] on div "# Defeat the ogres using their names. hero . moveRight ( ) # Defeat the first p…" at bounding box center [472, 122] width 111 height 195
click at [422, 100] on div "# Defeat the ogres using their names. hero . moveRight ( ) # Defeat the first p…" at bounding box center [472, 122] width 111 height 195
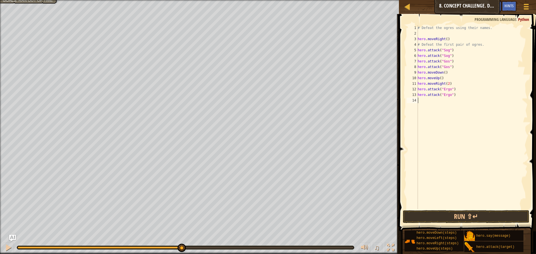
paste textarea "hero.attack("Ergo")"
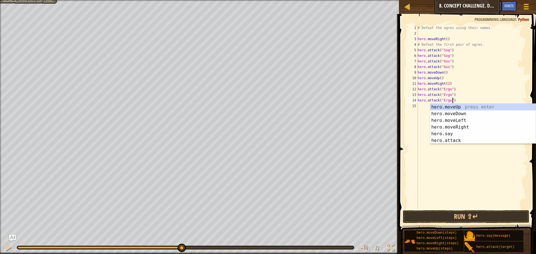
click at [448, 99] on div "# Defeat the ogres using their names. hero . moveRight ( ) # Defeat the first p…" at bounding box center [472, 122] width 111 height 195
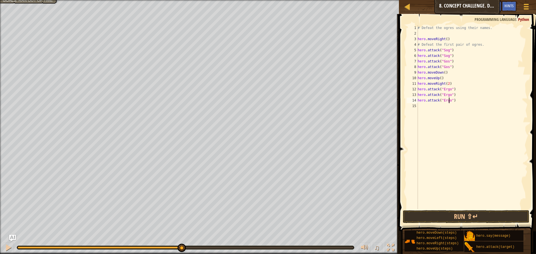
click at [449, 99] on div "# Defeat the ogres using their names. hero . moveRight ( ) # Defeat the first p…" at bounding box center [472, 122] width 111 height 195
drag, startPoint x: 431, startPoint y: 104, endPoint x: 417, endPoint y: 101, distance: 14.5
click at [417, 101] on div "hero.attack("Kro") 1 2 3 4 5 6 7 8 9 10 11 12 13 14 15 # Defeat the ogres using…" at bounding box center [467, 117] width 122 height 184
type textarea "hero.attack("Kro")"
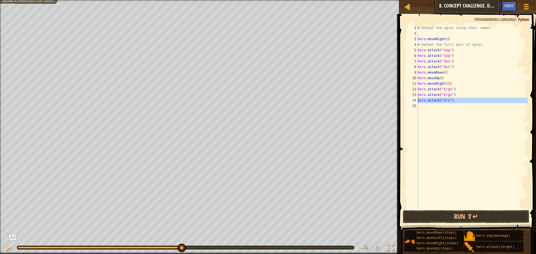
click at [423, 105] on div "# Defeat the ogres using their names. hero . moveRight ( ) # Defeat the first p…" at bounding box center [472, 117] width 111 height 184
click at [440, 128] on div "# Defeat the ogres using their names. hero . moveRight ( ) # Defeat the first p…" at bounding box center [472, 122] width 111 height 195
click at [442, 215] on button "Run ⇧↵" at bounding box center [466, 217] width 127 height 13
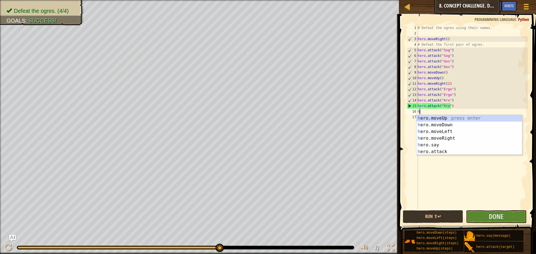
type textarea "he"
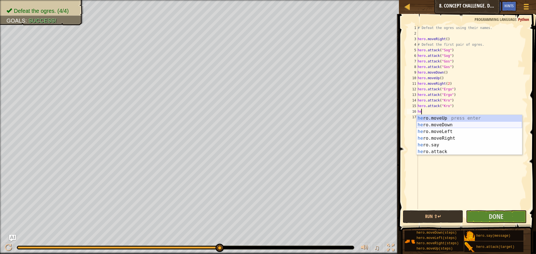
click at [466, 127] on div "he ro.moveUp press enter he ro.moveDown press enter he ro.moveLeft press enter …" at bounding box center [470, 142] width 106 height 54
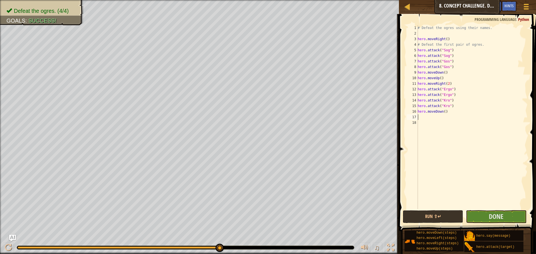
click at [431, 118] on div "# Defeat the ogres using their names. hero . moveRight ( ) # Defeat the first p…" at bounding box center [472, 122] width 111 height 195
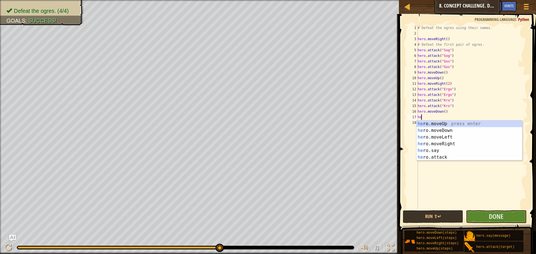
type textarea "her"
click at [439, 124] on div "her o.moveUp press enter her o.moveDown press enter her o.moveLeft press enter …" at bounding box center [470, 148] width 106 height 54
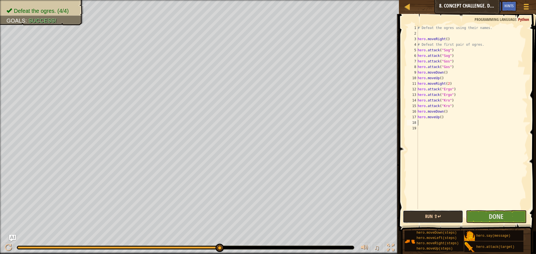
click at [451, 216] on button "Run ⇧↵" at bounding box center [433, 217] width 60 height 13
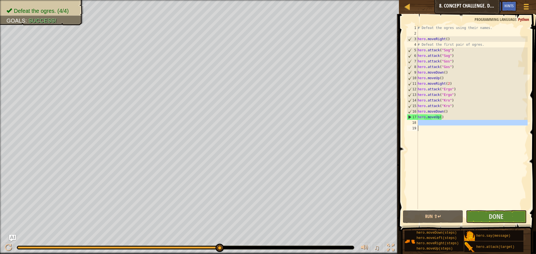
drag, startPoint x: 426, startPoint y: 124, endPoint x: 425, endPoint y: 137, distance: 13.8
click at [425, 137] on div "# Defeat the ogres using their names. hero . moveRight ( ) # Defeat the first p…" at bounding box center [472, 122] width 111 height 195
click at [428, 146] on div "# Defeat the ogres using their names. hero . moveRight ( ) # Defeat the first p…" at bounding box center [472, 117] width 111 height 184
click at [501, 216] on span "Done" at bounding box center [496, 216] width 15 height 9
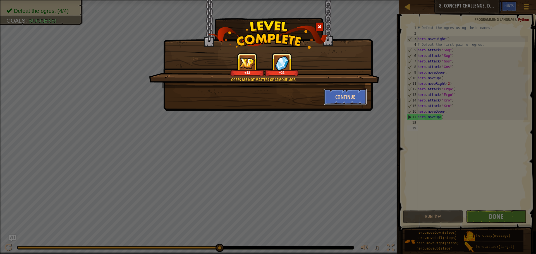
click at [337, 97] on button "Continue" at bounding box center [345, 97] width 43 height 17
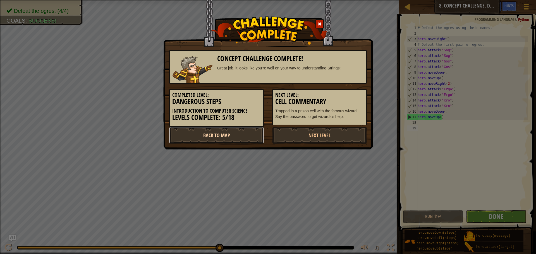
click at [228, 132] on link "Back to Map" at bounding box center [216, 135] width 95 height 17
